Goal: Task Accomplishment & Management: Complete application form

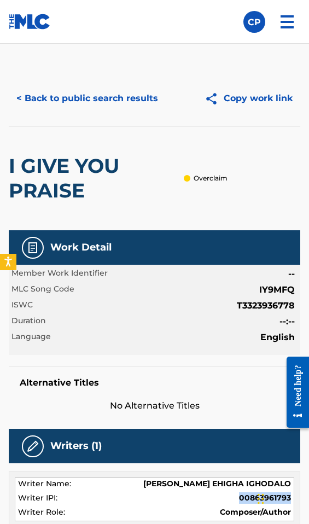
click at [99, 100] on button "< Back to public search results" at bounding box center [87, 98] width 157 height 27
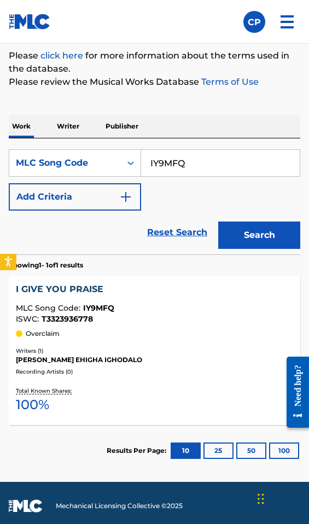
drag, startPoint x: 191, startPoint y: 164, endPoint x: 144, endPoint y: 160, distance: 46.7
click at [144, 160] on input "IY9MFQ" at bounding box center [220, 163] width 159 height 26
paste input "W56UHL"
type input "W56UHL"
click at [243, 228] on button "Search" at bounding box center [259, 235] width 82 height 27
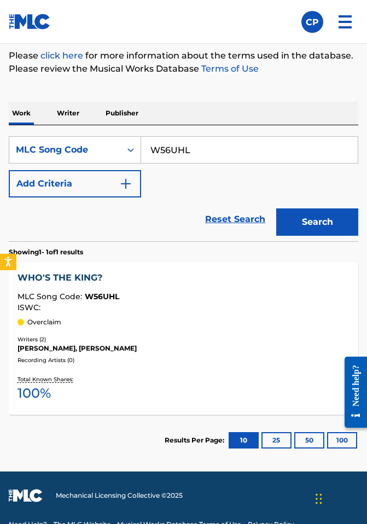
click at [106, 304] on div "ISWC :" at bounding box center [184, 308] width 332 height 8
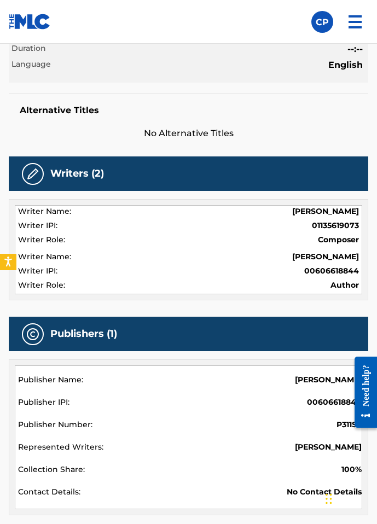
scroll to position [306, 0]
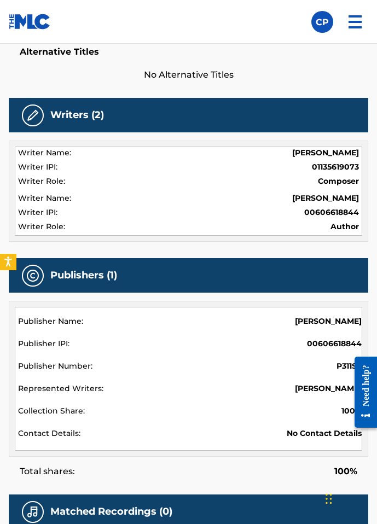
click at [328, 166] on span "01135619073" at bounding box center [335, 166] width 47 height 11
copy span "01135619073"
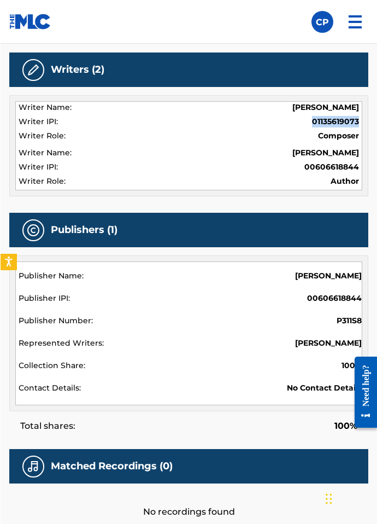
scroll to position [394, 0]
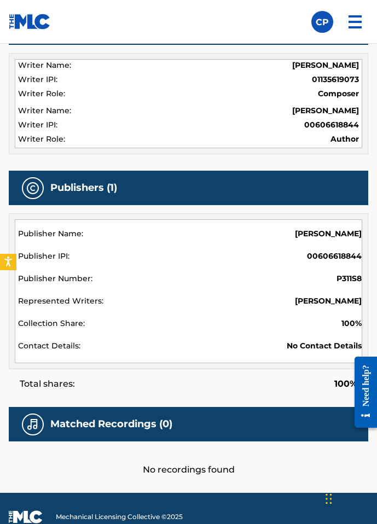
click at [335, 256] on span "00606618844" at bounding box center [334, 256] width 55 height 11
copy span "00606618844"
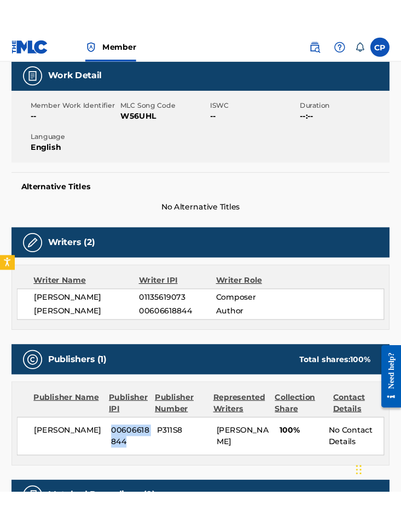
scroll to position [152, 0]
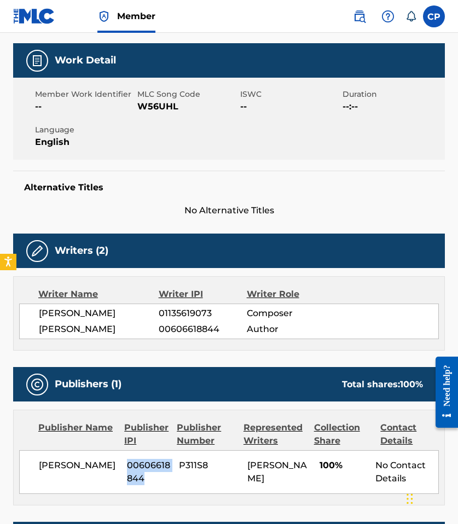
drag, startPoint x: 127, startPoint y: 315, endPoint x: 39, endPoint y: 316, distance: 88.6
click at [39, 316] on span "[PERSON_NAME]" at bounding box center [99, 313] width 120 height 13
drag, startPoint x: 81, startPoint y: 323, endPoint x: 94, endPoint y: 325, distance: 12.8
click at [81, 323] on span "[PERSON_NAME]" at bounding box center [99, 329] width 120 height 13
drag, startPoint x: 132, startPoint y: 330, endPoint x: 35, endPoint y: 332, distance: 96.8
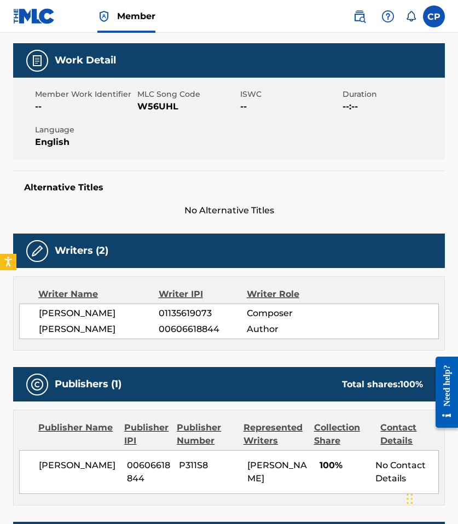
click at [35, 332] on div "[PERSON_NAME] 01135619073 Composer [PERSON_NAME] 00606618844 Author" at bounding box center [229, 322] width 420 height 36
copy span "[PERSON_NAME]"
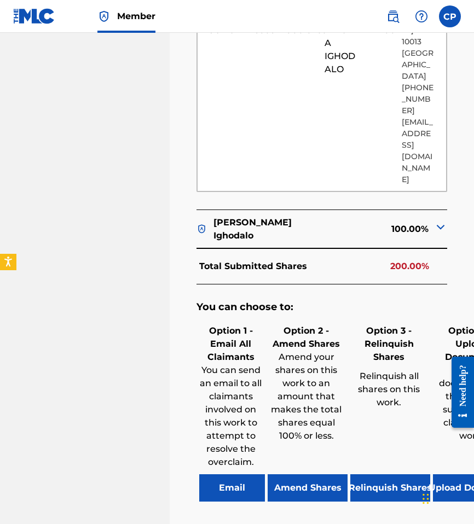
scroll to position [755, 0]
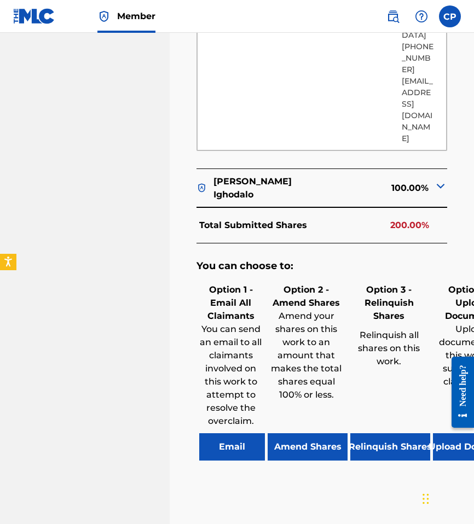
click at [385, 380] on div at bounding box center [458, 392] width 31 height 88
click at [385, 433] on button "Upload Documents" at bounding box center [473, 446] width 80 height 27
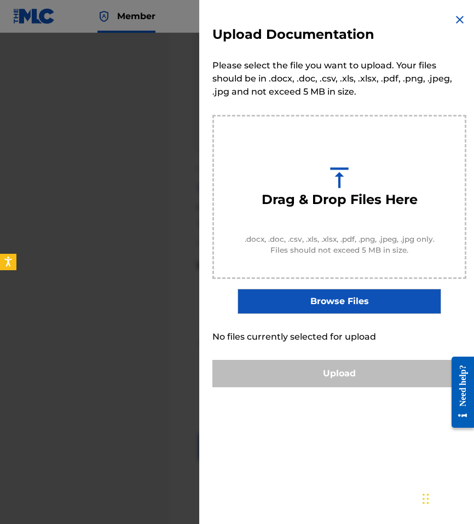
click at [356, 310] on label "Browse Files" at bounding box center [338, 301] width 203 height 25
click at [0, 0] on input "Browse Files" at bounding box center [0, 0] width 0 height 0
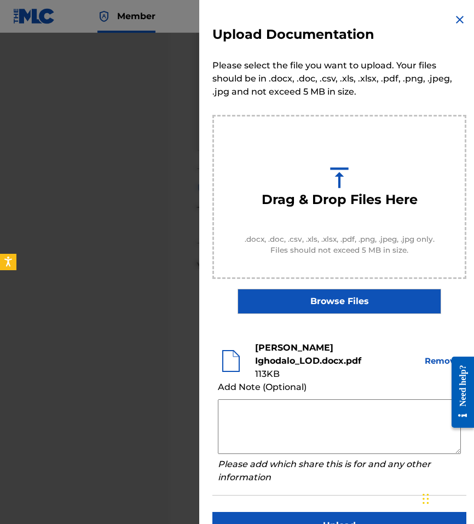
click at [294, 410] on textarea at bounding box center [339, 426] width 243 height 55
click at [385, 41] on div "Upload Documentation Please select the file you want to upload. Your files shou…" at bounding box center [339, 276] width 280 height 552
click at [385, 16] on img at bounding box center [459, 19] width 13 height 13
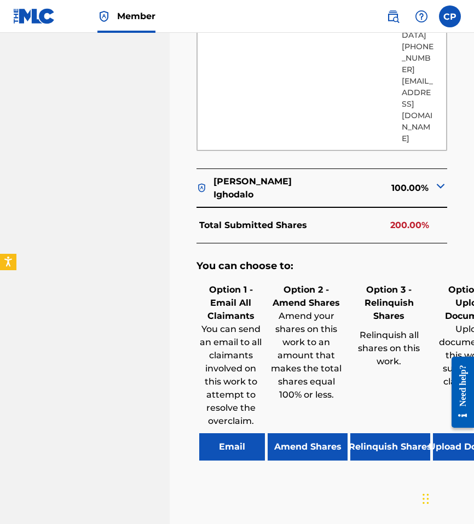
click at [385, 433] on button "Upload Documents" at bounding box center [473, 446] width 80 height 27
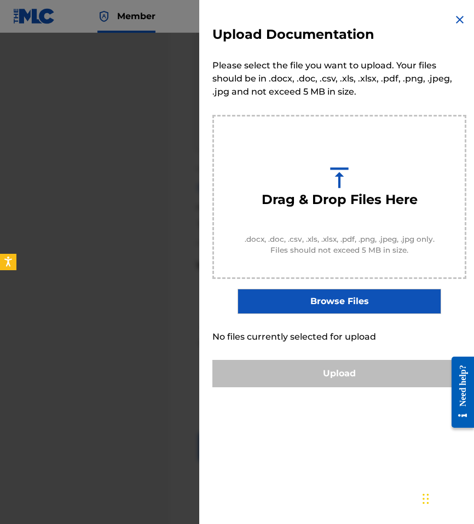
click at [345, 312] on label "Browse Files" at bounding box center [338, 301] width 203 height 25
click at [0, 0] on input "Browse Files" at bounding box center [0, 0] width 0 height 0
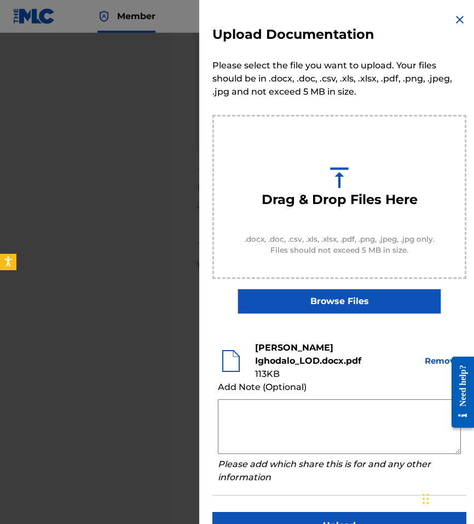
click at [281, 399] on textarea at bounding box center [339, 426] width 243 height 55
paste textarea "Dear MLC, This is to confirm Songtrust’s claim as follows: 50% Songtrust Ave ob…"
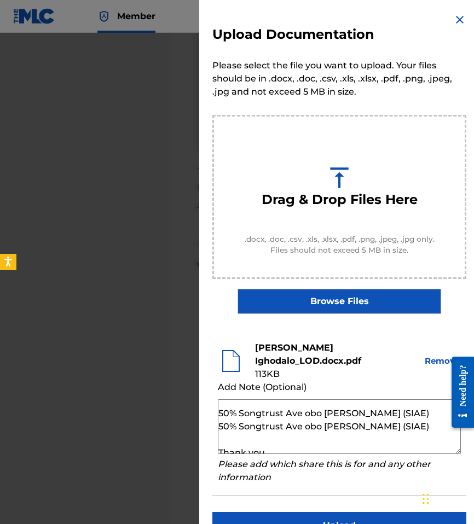
scroll to position [39, 0]
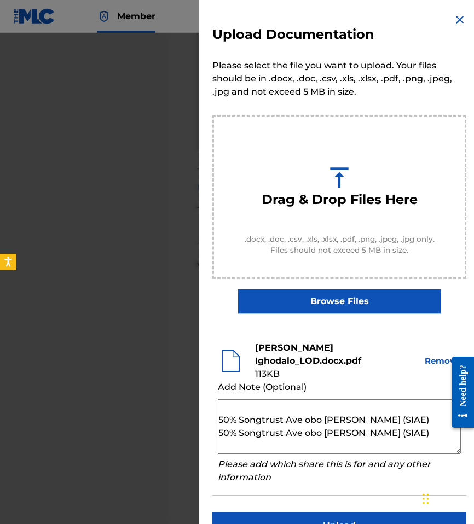
drag, startPoint x: 429, startPoint y: 418, endPoint x: 322, endPoint y: 410, distance: 107.5
click at [322, 410] on textarea "Dear MLC, This is to confirm Songtrust’s claim as follows: 50% Songtrust Ave ob…" at bounding box center [339, 426] width 243 height 55
paste textarea "obo Evans Ighodalo(BMI) - ST Blvd - 100%"
click at [340, 408] on textarea "Dear MLC, This is to confirm Songtrust’s claim as follows: 50% Songtrust Ave ob…" at bounding box center [339, 426] width 243 height 55
drag, startPoint x: 314, startPoint y: 420, endPoint x: 417, endPoint y: 409, distance: 103.4
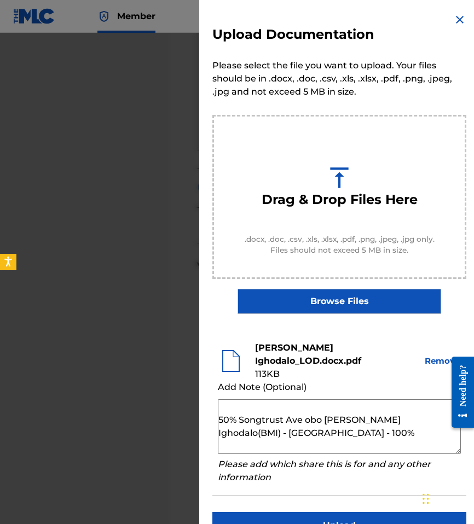
click at [385, 409] on textarea "Dear MLC, This is to confirm Songtrust’s claim as follows: 50% Songtrust Ave ob…" at bounding box center [339, 426] width 243 height 55
click at [385, 406] on textarea "Dear MLC, This is to confirm Songtrust’s claim as follows: 50% Songtrust Ave ob…" at bounding box center [339, 426] width 243 height 55
click at [227, 406] on textarea "Dear MLC, This is to confirm Songtrust’s claim as follows: 50% Songtrust Ave ob…" at bounding box center [339, 426] width 243 height 55
click at [223, 404] on textarea "Dear MLC, This is to confirm Songtrust’s claim as follows: 50% Songtrust Ave ob…" at bounding box center [339, 426] width 243 height 55
click at [304, 406] on textarea "Dear MLC, This is to confirm Songtrust’s claim as follows: 100% Songtrust Ave o…" at bounding box center [339, 426] width 243 height 55
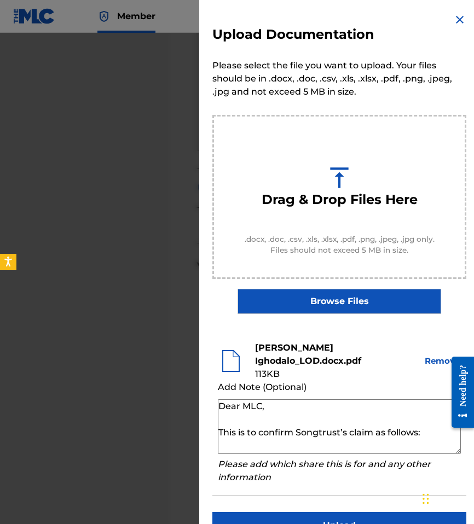
scroll to position [20, 0]
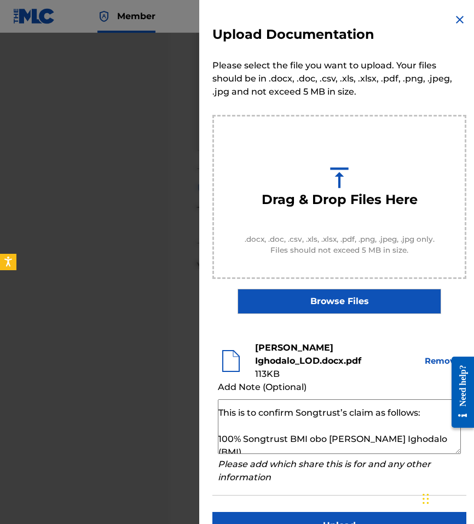
click at [238, 416] on textarea "Dear MLC, This is to confirm Songtrust’s claim as follows: 100% Songtrust BMI o…" at bounding box center [339, 426] width 243 height 55
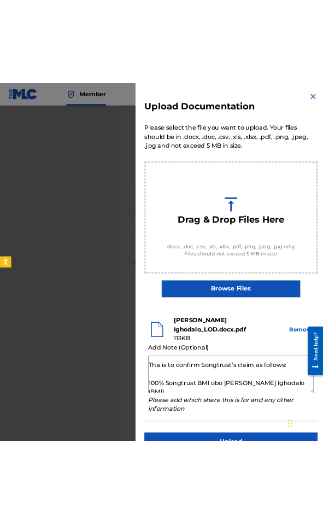
scroll to position [51, 0]
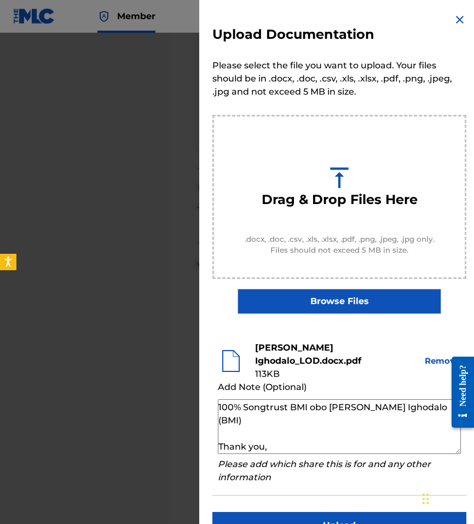
type textarea "Dear MLC, This is to confirm Songtrust’s claim as follows: 100% Songtrust BMI o…"
click at [287, 516] on button "Upload" at bounding box center [339, 525] width 254 height 27
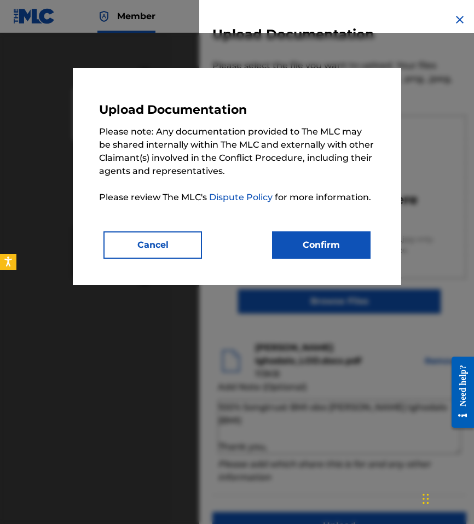
click at [328, 247] on button "Confirm" at bounding box center [321, 244] width 98 height 27
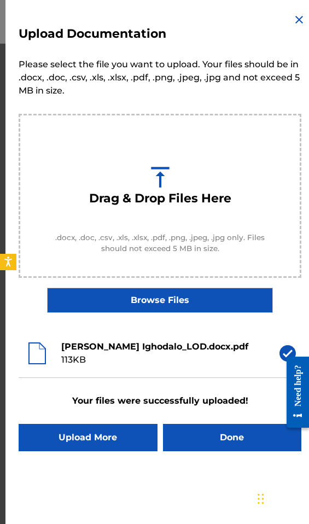
scroll to position [0, 0]
click at [296, 21] on img at bounding box center [299, 19] width 13 height 13
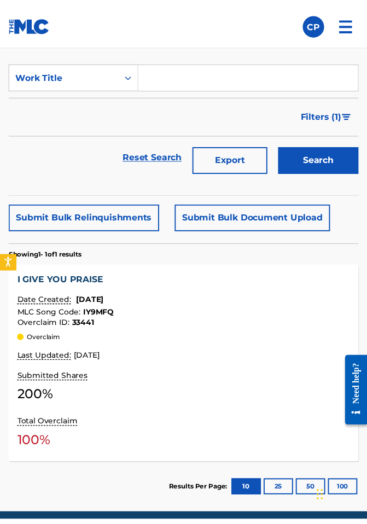
scroll to position [297, 0]
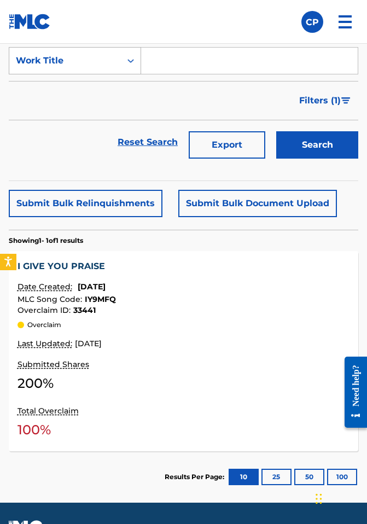
click at [53, 63] on div "Work Title" at bounding box center [65, 60] width 98 height 13
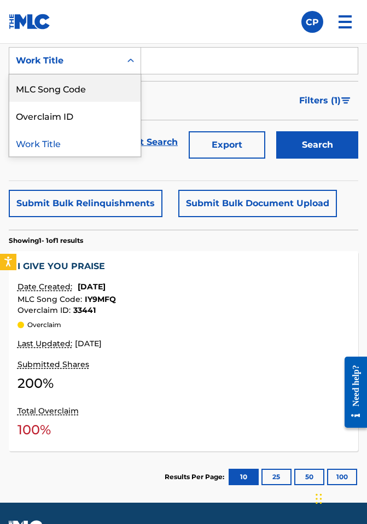
click at [67, 88] on div "MLC Song Code" at bounding box center [74, 87] width 131 height 27
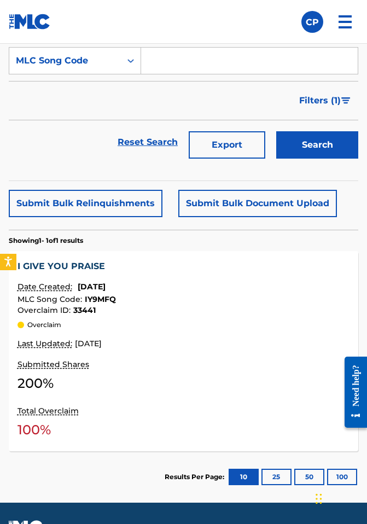
click at [189, 66] on input "Search Form" at bounding box center [249, 61] width 217 height 26
paste input "W56UHL"
type input "W56UHL"
click at [321, 150] on button "Search" at bounding box center [317, 144] width 82 height 27
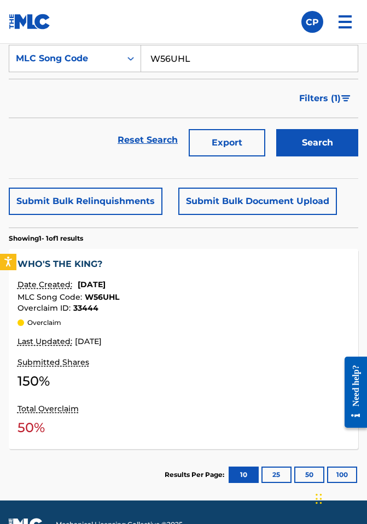
click at [102, 367] on div "Submitted Shares 150 %" at bounding box center [184, 375] width 332 height 38
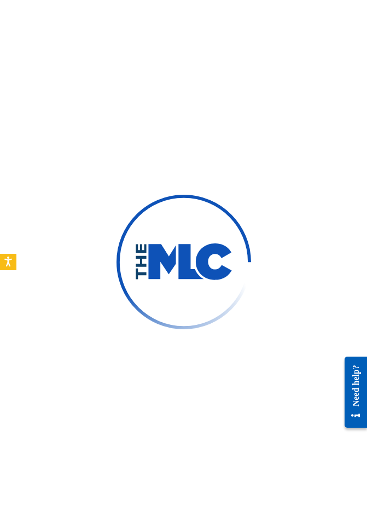
scroll to position [81, 0]
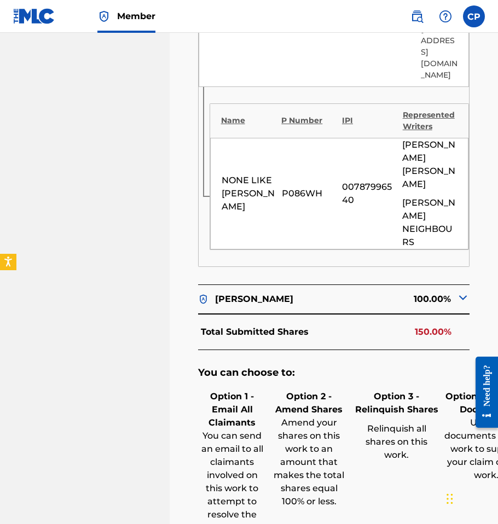
scroll to position [848, 0]
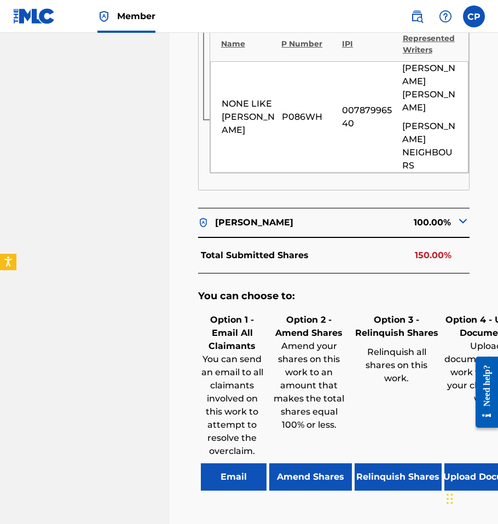
click at [385, 463] on button "Upload Documents" at bounding box center [487, 476] width 87 height 27
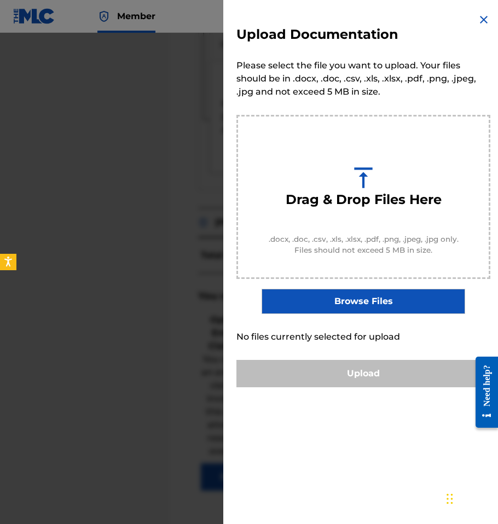
click at [385, 300] on label "Browse Files" at bounding box center [362, 301] width 203 height 25
click at [0, 0] on input "Browse Files" at bounding box center [0, 0] width 0 height 0
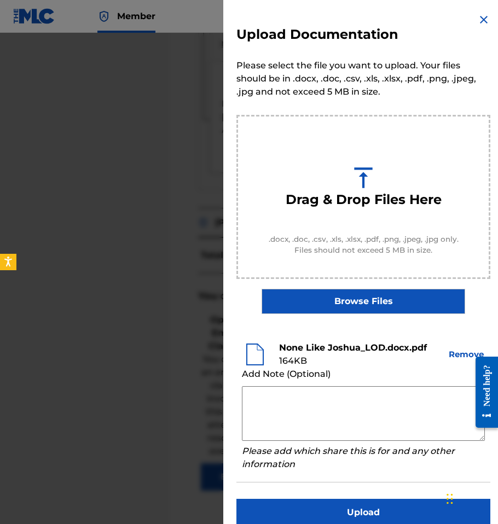
click at [326, 405] on textarea at bounding box center [363, 413] width 243 height 55
click at [265, 406] on textarea at bounding box center [363, 413] width 243 height 55
paste textarea "Dear MLC, This is to confirm Songtrust’s claim as follows: 50% Songtrust Ave ob…"
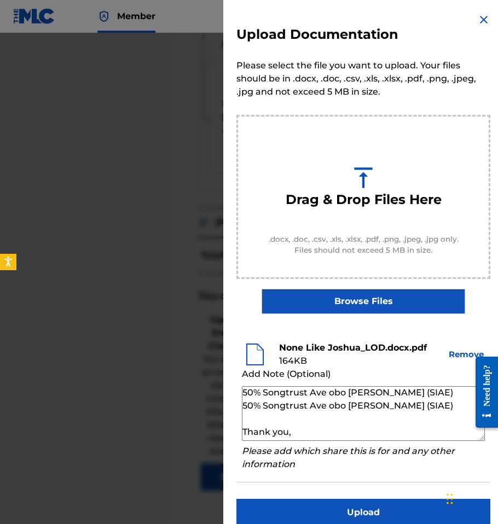
scroll to position [40, 0]
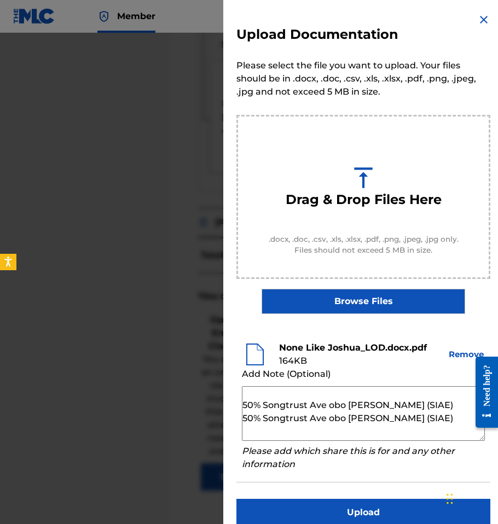
drag, startPoint x: 455, startPoint y: 419, endPoint x: 234, endPoint y: 419, distance: 221.5
click at [234, 419] on div "Upload Documentation Please select the file you want to upload. Your files shou…" at bounding box center [363, 269] width 280 height 539
click at [385, 408] on textarea "Dear MLC, This is to confirm Songtrust’s claim as follows: 50% Songtrust Ave ob…" at bounding box center [363, 413] width 243 height 55
drag, startPoint x: 816, startPoint y: 754, endPoint x: 481, endPoint y: 409, distance: 481.2
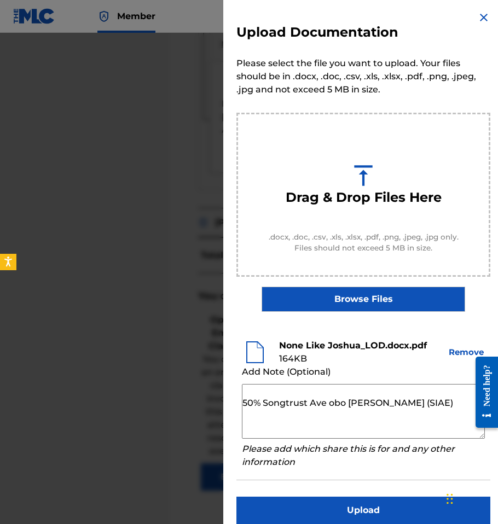
paste textarea "[PERSON_NAME]"
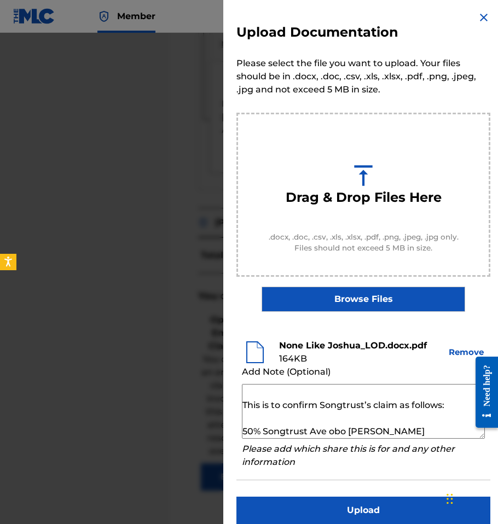
scroll to position [12, 0]
click at [263, 431] on textarea "Dear MLC, This is to confirm Songtrust’s claim as follows: 50% Songtrust Ave ob…" at bounding box center [363, 411] width 243 height 55
click at [347, 435] on textarea "Dear MLC, This is to confirm Songtrust’s claim as follows: 50% Songtrust Ave ob…" at bounding box center [363, 411] width 243 height 55
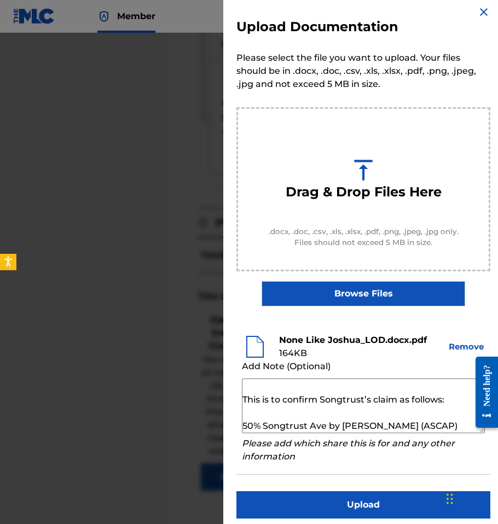
scroll to position [15, 0]
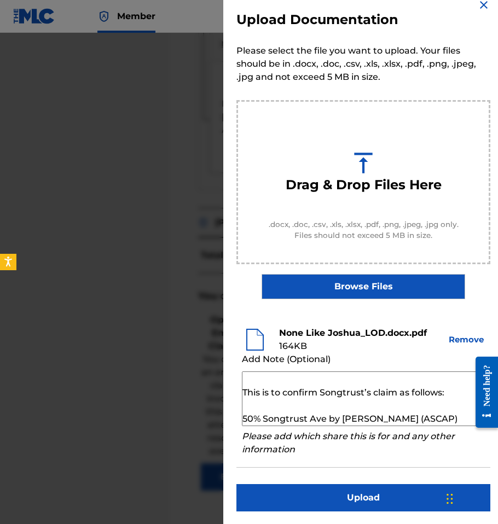
click at [264, 420] on textarea "Dear MLC, This is to confirm Songtrust’s claim as follows: 50% Songtrust Ave by…" at bounding box center [363, 398] width 243 height 55
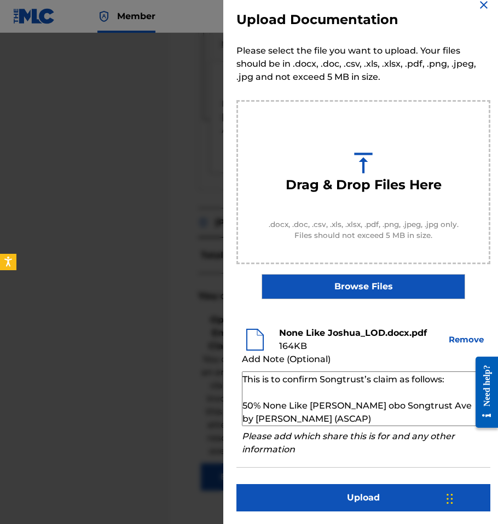
drag, startPoint x: 359, startPoint y: 420, endPoint x: 243, endPoint y: 406, distance: 116.8
click at [243, 406] on textarea "Dear MLC, This is to confirm Songtrust’s claim as follows: 50% None Like Joshua…" at bounding box center [363, 398] width 243 height 55
click at [364, 406] on textarea "Dear MLC, This is to confirm Songtrust’s claim as follows: 50% None Like Joshua…" at bounding box center [363, 398] width 243 height 55
drag, startPoint x: 342, startPoint y: 404, endPoint x: 266, endPoint y: 410, distance: 75.7
click at [266, 410] on textarea "Dear MLC, This is to confirm Songtrust’s claim as follows: 50% None Like Joshua…" at bounding box center [363, 398] width 243 height 55
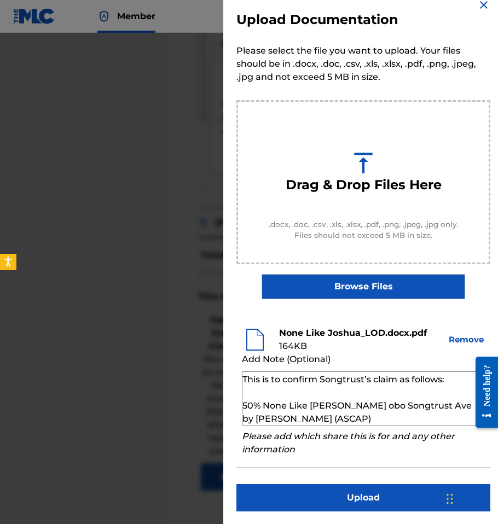
click at [385, 406] on textarea "Dear MLC, This is to confirm Songtrust’s claim as follows: 50% None Like Joshua…" at bounding box center [363, 398] width 243 height 55
paste textarea "None Like Joshua"
click at [385, 408] on textarea "Dear MLC, This is to confirm Songtrust’s claim as follows: 50% None Like Joshua…" at bounding box center [363, 398] width 243 height 55
drag, startPoint x: 363, startPoint y: 404, endPoint x: 264, endPoint y: 409, distance: 98.6
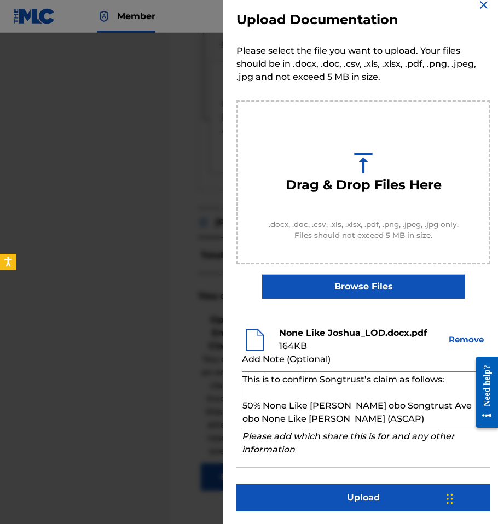
click at [264, 409] on textarea "Dear MLC, This is to confirm Songtrust’s claim as follows: 50% None Like Joshua…" at bounding box center [363, 398] width 243 height 55
click at [385, 405] on textarea "Dear MLC, This is to confirm Songtrust’s claim as follows: 50% Songtrust Ave ob…" at bounding box center [363, 398] width 243 height 55
drag, startPoint x: 373, startPoint y: 419, endPoint x: 241, endPoint y: 408, distance: 132.9
click at [241, 408] on li "None Like Joshua_LOD.docx.pdf 164 KB Remove Add Note (Optional) Dear MLC, This …" at bounding box center [363, 392] width 254 height 152
click at [296, 406] on textarea "Dear MLC, This is to confirm Songtrust’s claim as follows: 50% Songtrust Ave ob…" at bounding box center [363, 398] width 243 height 55
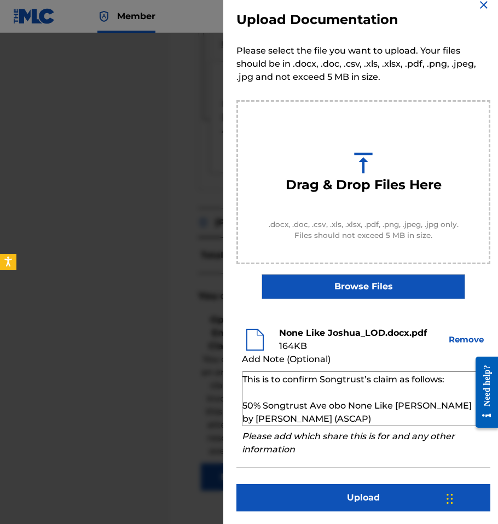
drag, startPoint x: 352, startPoint y: 407, endPoint x: 404, endPoint y: 409, distance: 52.0
click at [385, 409] on textarea "Dear MLC, This is to confirm Songtrust’s claim as follows: 50% Songtrust Ave ob…" at bounding box center [363, 398] width 243 height 55
drag, startPoint x: 418, startPoint y: 409, endPoint x: 395, endPoint y: 412, distance: 23.2
click at [385, 412] on textarea "Dear MLC, This is to confirm Songtrust’s claim as follows: 50% Songtrust Ave ob…" at bounding box center [363, 398] width 243 height 55
drag, startPoint x: 301, startPoint y: 420, endPoint x: 255, endPoint y: 422, distance: 46.6
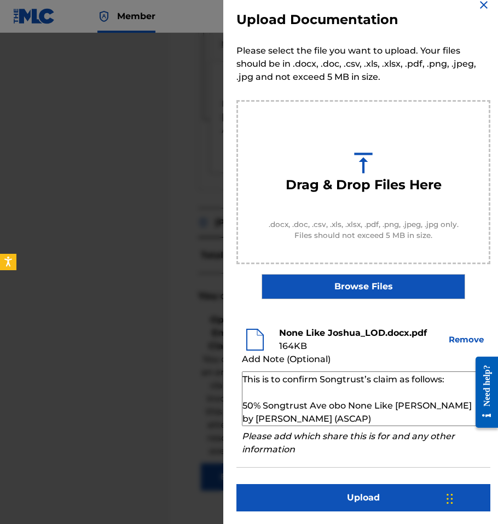
click at [255, 422] on textarea "Dear MLC, This is to confirm Songtrust’s claim as follows: 50% Songtrust Ave ob…" at bounding box center [363, 398] width 243 height 55
click at [312, 422] on textarea "Dear MLC, This is to confirm Songtrust’s claim as follows: 50% Songtrust Ave ob…" at bounding box center [363, 398] width 243 height 55
click at [385, 400] on textarea "Dear MLC, This is to confirm Songtrust’s claim as follows: 50% Songtrust Ave ob…" at bounding box center [363, 398] width 243 height 55
click at [377, 404] on textarea "Dear MLC, This is to confirm Songtrust’s claim as follows: 50% Songtrust Ave ob…" at bounding box center [363, 398] width 243 height 55
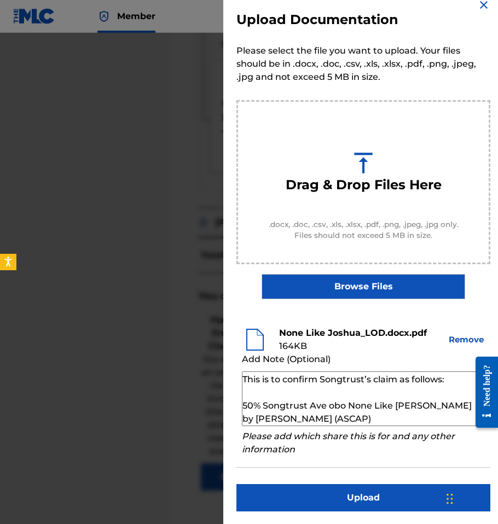
scroll to position [0, 0]
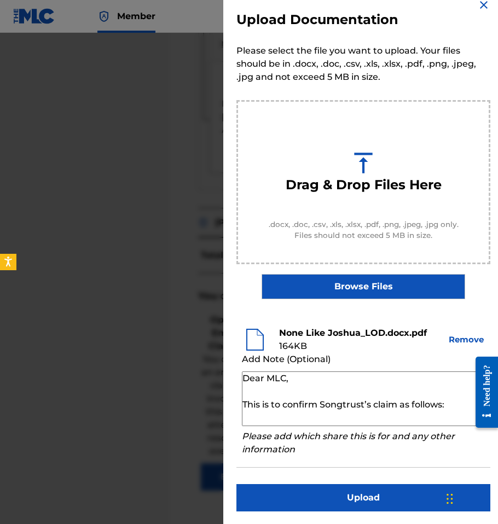
drag, startPoint x: 356, startPoint y: 416, endPoint x: 229, endPoint y: 354, distance: 140.9
click at [229, 353] on div "Upload Documentation Please select the file you want to upload. Your files shou…" at bounding box center [363, 254] width 280 height 539
click at [287, 380] on textarea "Dear MLC, This is to confirm Songtrust’s claim as follows: 50% Songtrust Ave ob…" at bounding box center [363, 398] width 243 height 55
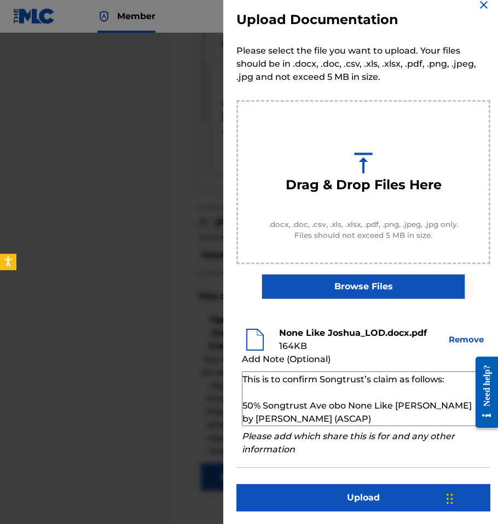
drag, startPoint x: 243, startPoint y: 378, endPoint x: 371, endPoint y: 446, distance: 144.6
click at [370, 488] on div "Upload Documentation Please select the file you want to upload. Your files shou…" at bounding box center [363, 254] width 280 height 539
click at [369, 411] on textarea "Dear MLC, This is to confirm Songtrust’s claim as follows: 50% Songtrust Ave ob…" at bounding box center [363, 398] width 243 height 55
click at [370, 418] on textarea "Dear MLC, This is to confirm Songtrust’s claim as follows: 50% Songtrust Ave ob…" at bounding box center [363, 398] width 243 height 55
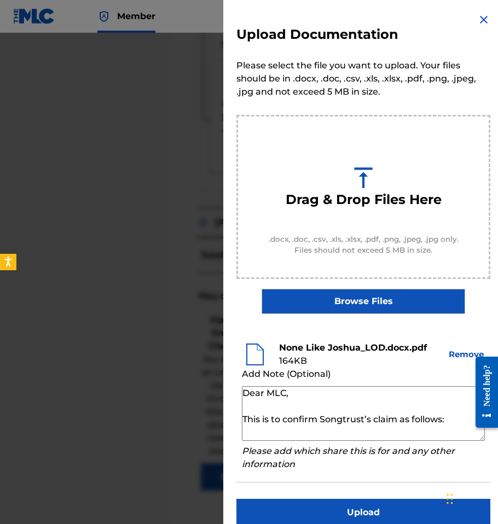
scroll to position [15, 0]
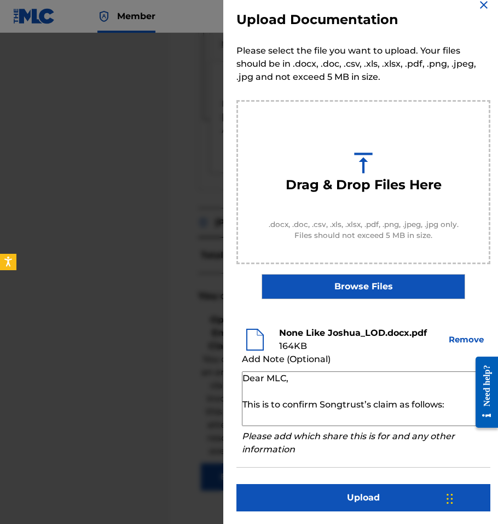
type textarea "Dear MLC, This is to confirm Songtrust’s claim as follows: 50% Songtrust Ave ob…"
click at [360, 488] on button "Upload" at bounding box center [363, 497] width 254 height 27
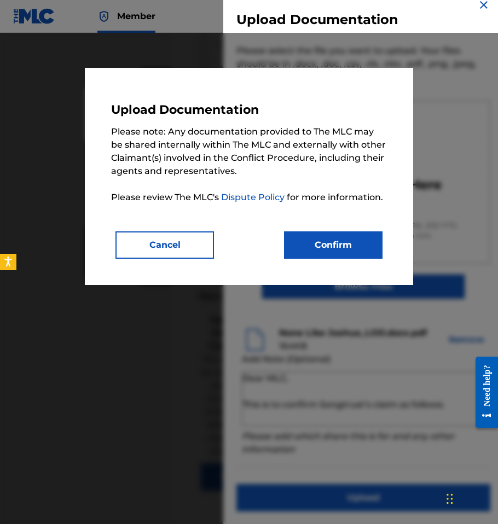
click at [321, 240] on button "Confirm" at bounding box center [333, 244] width 98 height 27
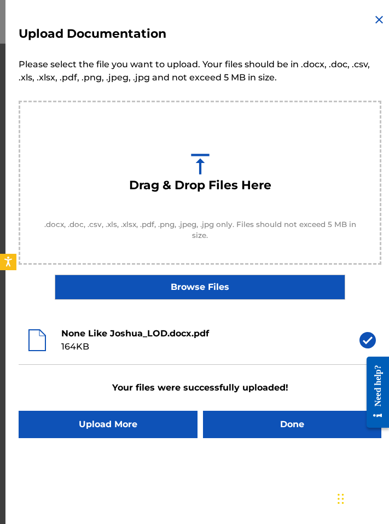
scroll to position [528, 0]
click at [377, 14] on img at bounding box center [379, 19] width 13 height 13
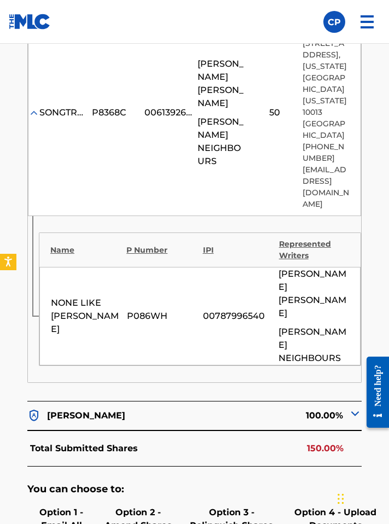
scroll to position [771, 0]
